Goal: Information Seeking & Learning: Learn about a topic

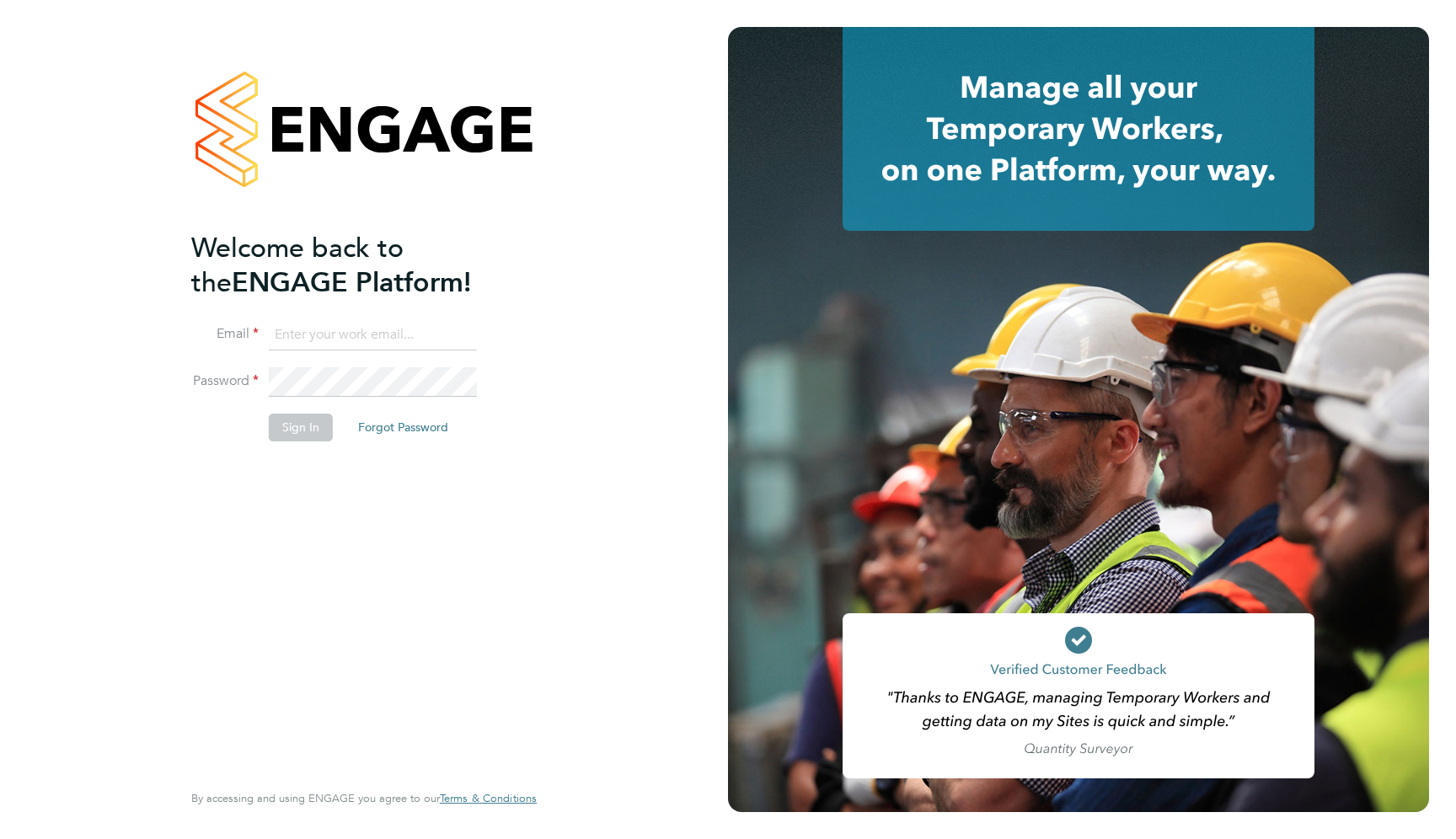
type input "support@engagelabs.io"
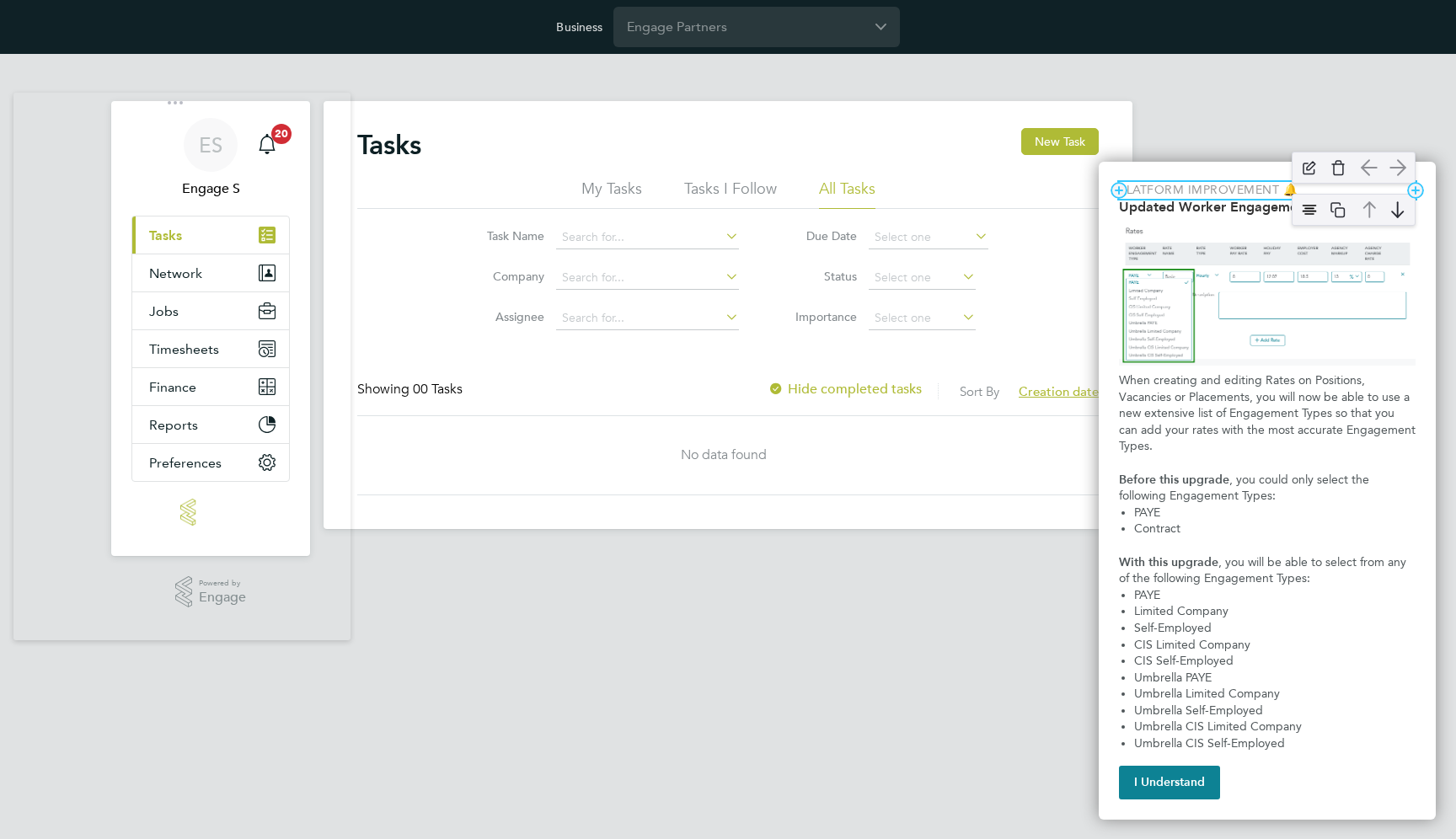
click at [1233, 186] on p "Platform Improvement 🔔" at bounding box center [1267, 190] width 297 height 17
click at [1292, 205] on div "Updated Worker Engagement Type Options" at bounding box center [1354, 184] width 141 height 49
click at [1306, 169] on img "Updated Worker Engagement Type Options" at bounding box center [1308, 168] width 25 height 25
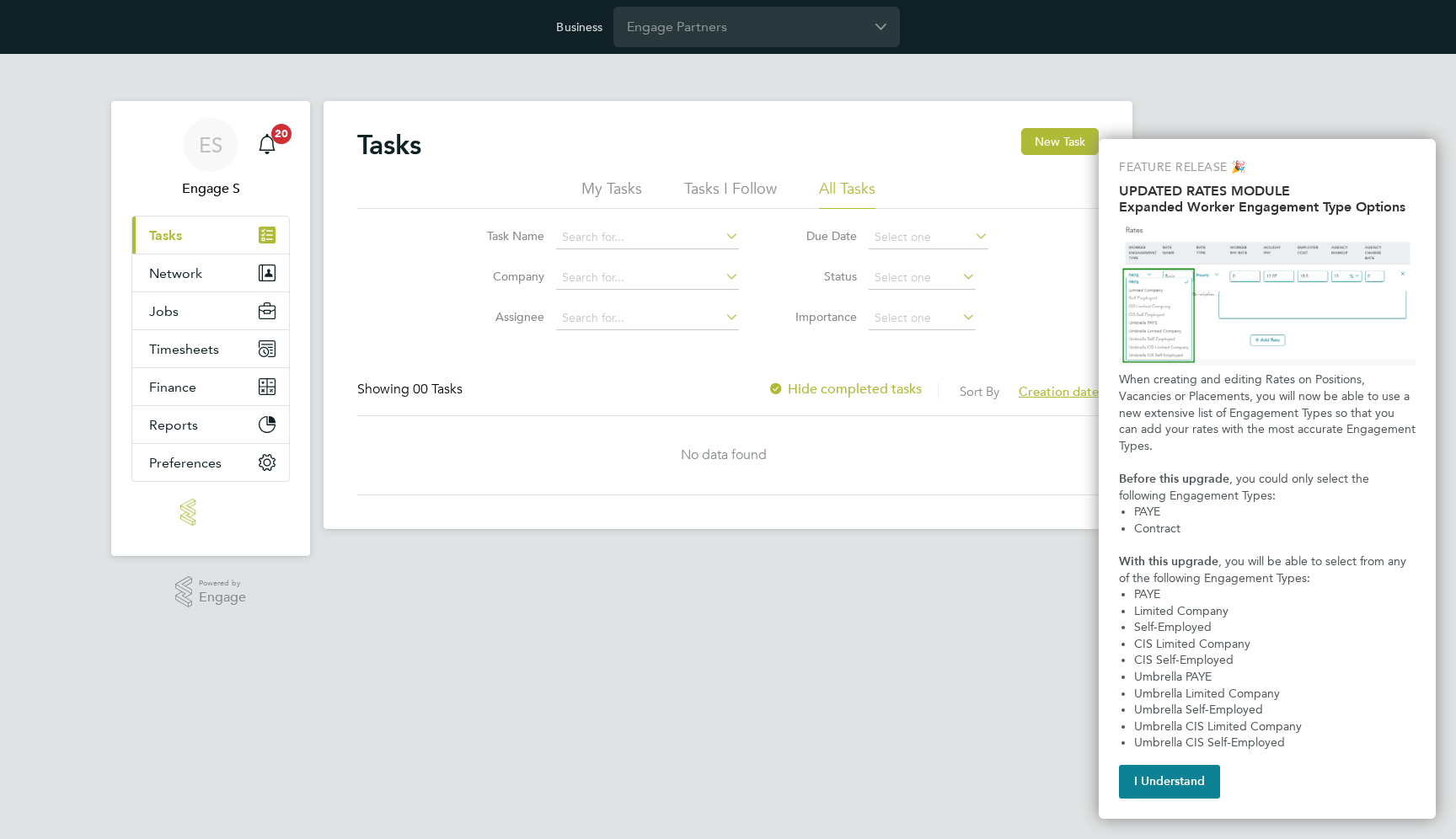
click at [569, 556] on html "Business Engage Partners ES Engage S Notifications 20 Applications: Current pag…" at bounding box center [728, 278] width 1456 height 556
click at [1278, 210] on h2 "Expanded Worker Engagement Type Options" at bounding box center [1267, 207] width 297 height 16
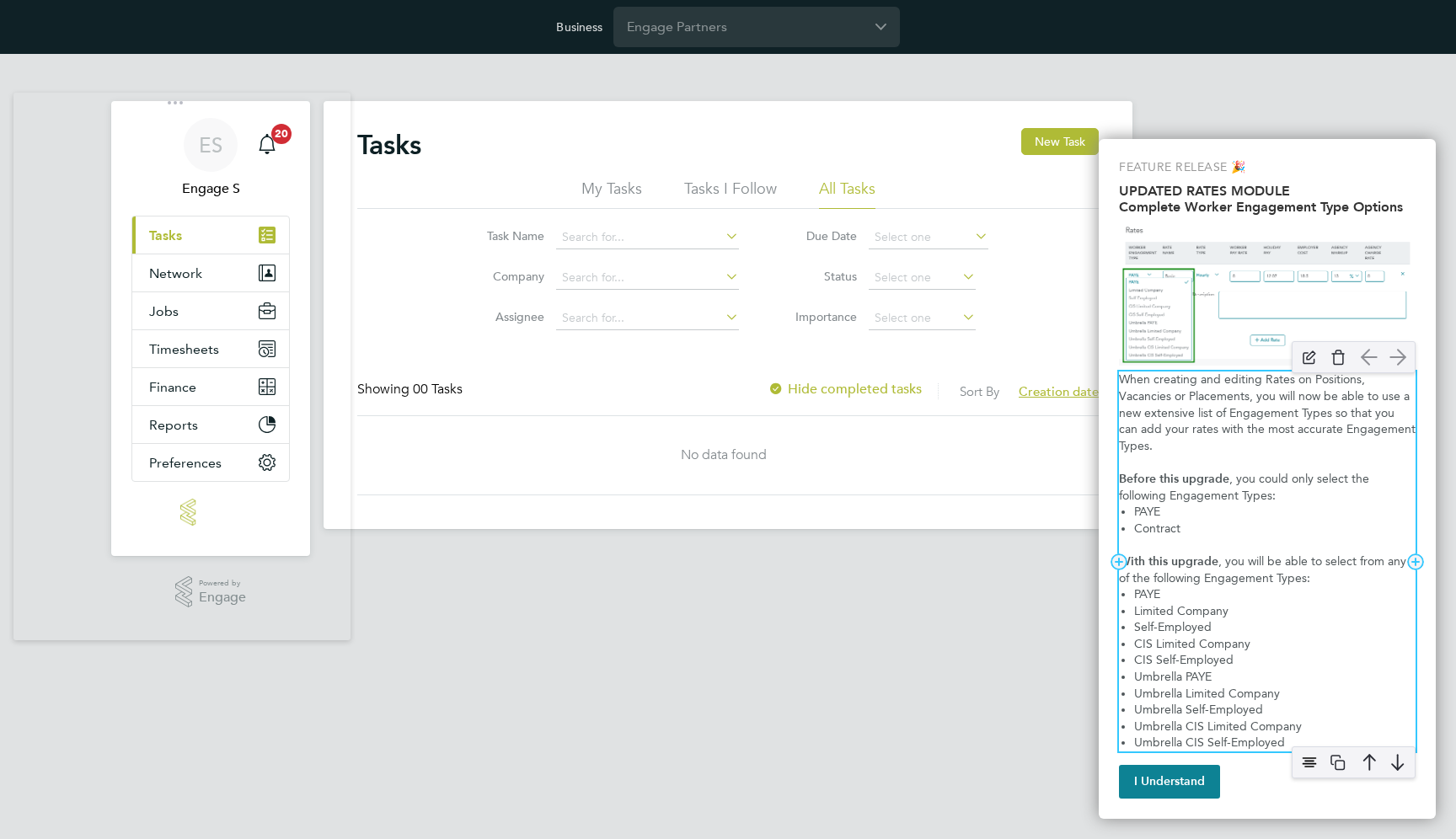
click at [1211, 431] on p "When creating and editing Rates on Positions, Vacancies or Placements, you will…" at bounding box center [1267, 413] width 297 height 82
click at [1285, 456] on div "When creating and editing Rates on Positions, Vacancies or Placements, you will…" at bounding box center [1267, 561] width 297 height 380
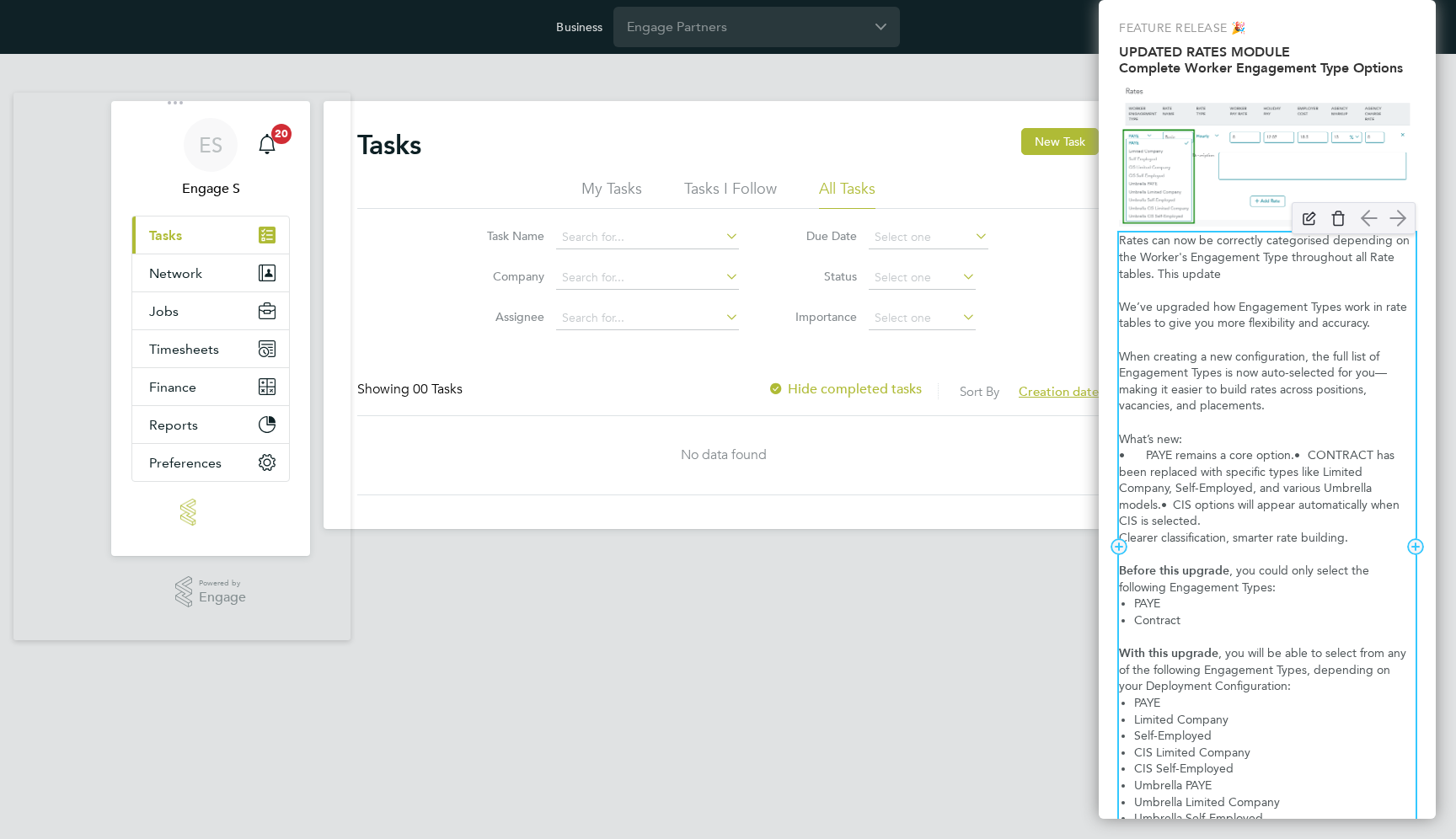
click at [1199, 286] on div "Rates can now be correctly categorised depending on the Worker's Engagement Typ…" at bounding box center [1267, 546] width 297 height 628
